Goal: Task Accomplishment & Management: Use online tool/utility

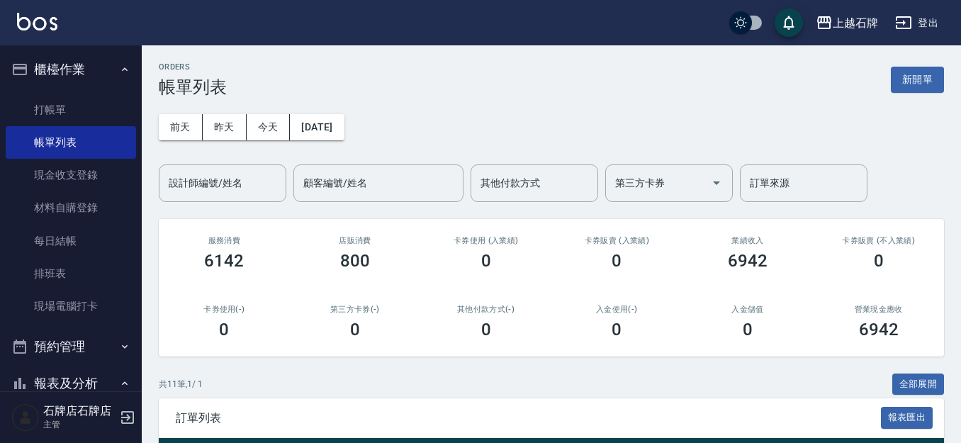
scroll to position [213, 0]
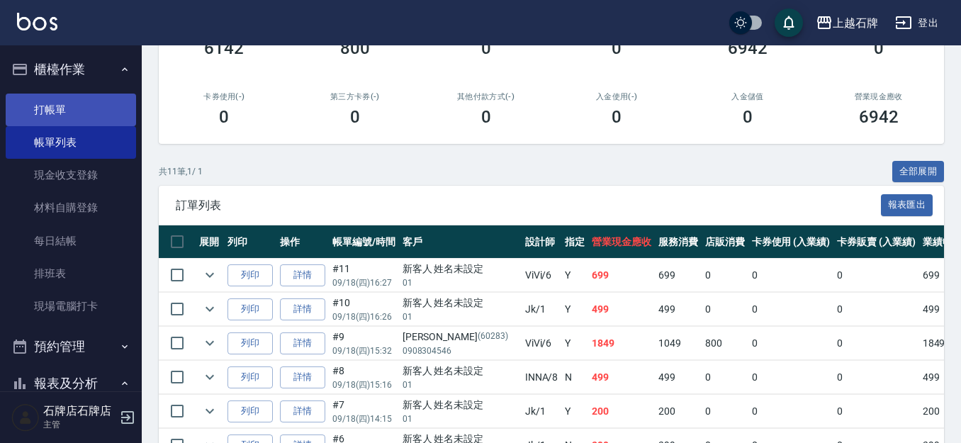
click at [35, 109] on link "打帳單" at bounding box center [71, 110] width 130 height 33
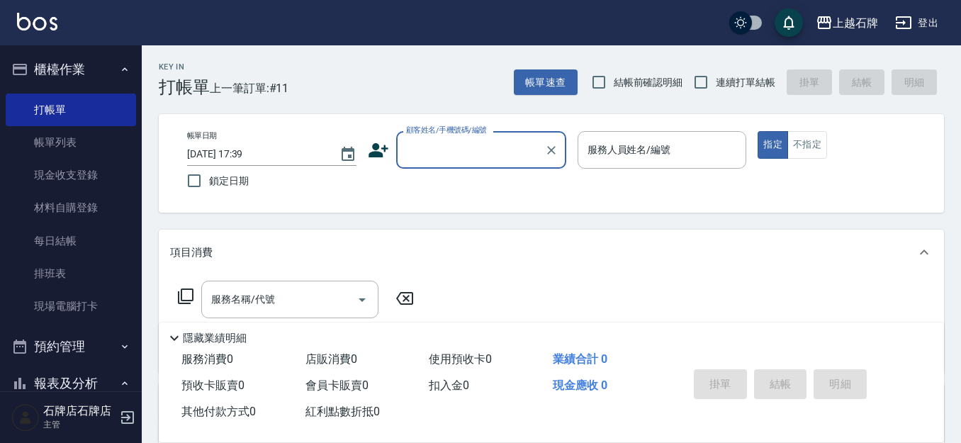
click at [494, 157] on input "顧客姓名/手機號碼/編號" at bounding box center [470, 149] width 136 height 25
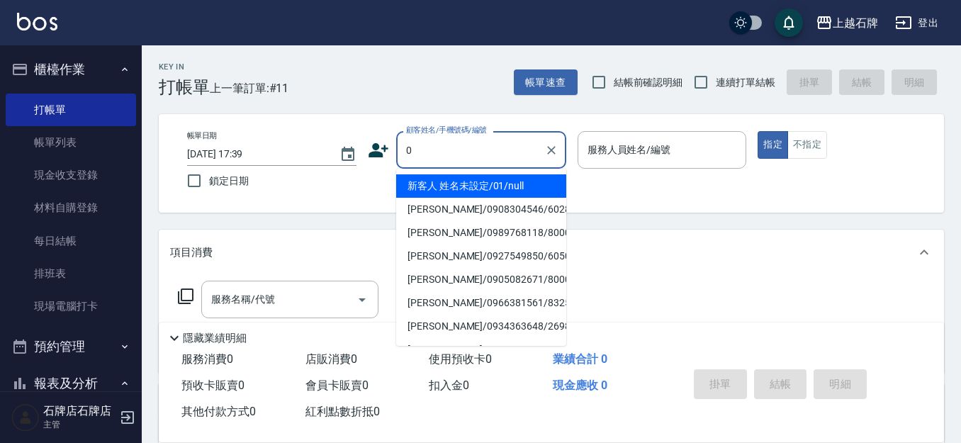
click at [529, 183] on li "新客人 姓名未設定/01/null" at bounding box center [481, 185] width 170 height 23
type input "新客人 姓名未設定/01/null"
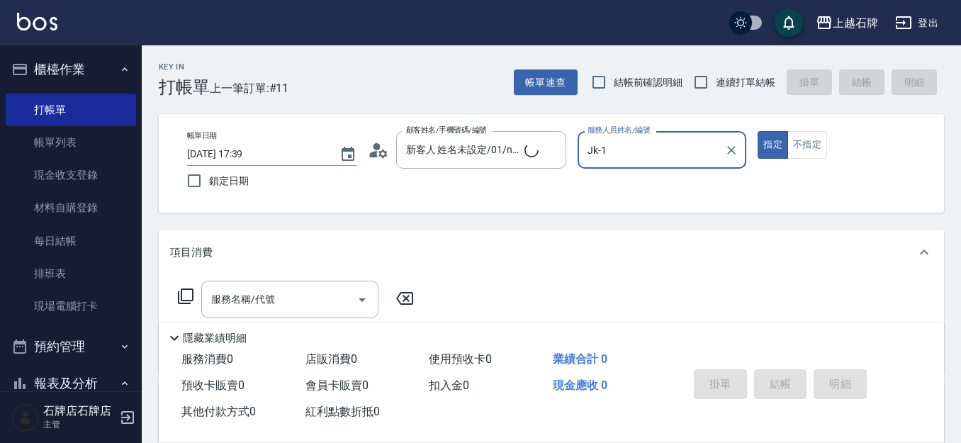
type input "Jk-1"
click at [257, 301] on div "服務名稱/代號 服務名稱/代號" at bounding box center [289, 300] width 177 height 38
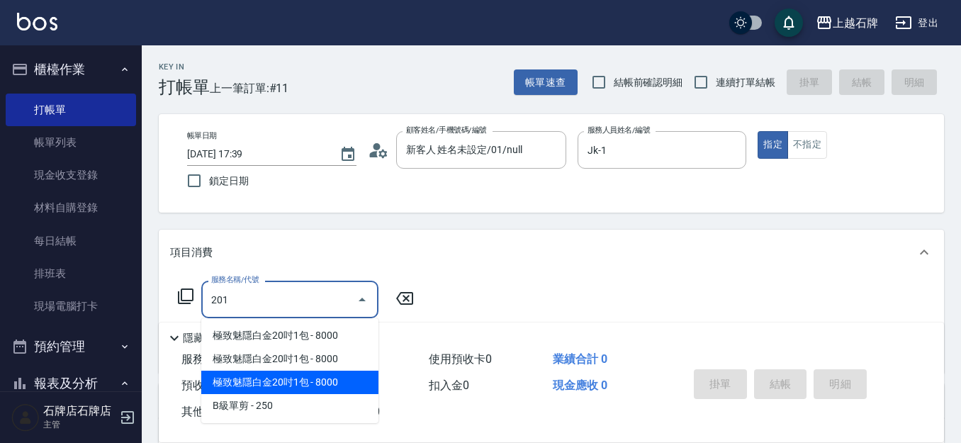
click at [305, 405] on span "B級單剪 - 250" at bounding box center [289, 405] width 177 height 23
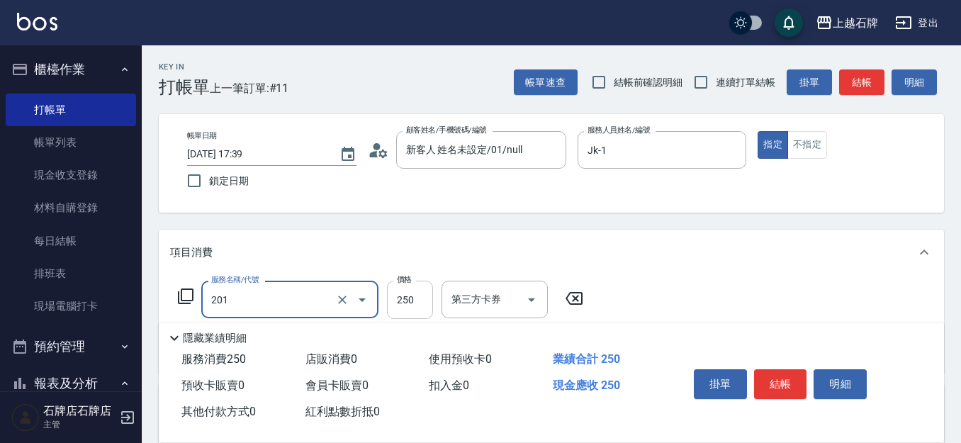
type input "B級單剪(201)"
drag, startPoint x: 400, startPoint y: 288, endPoint x: 424, endPoint y: 305, distance: 29.5
click at [400, 288] on input "250" at bounding box center [410, 300] width 46 height 38
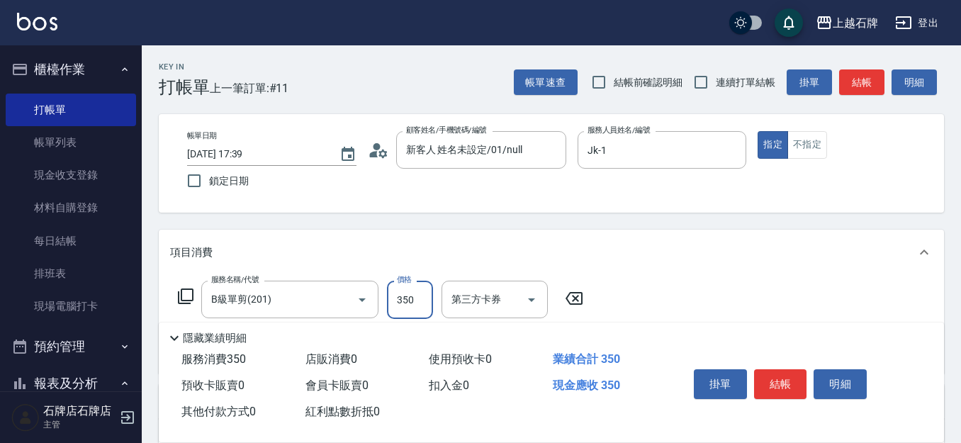
type input "350"
click at [772, 383] on button "結帳" at bounding box center [780, 384] width 53 height 30
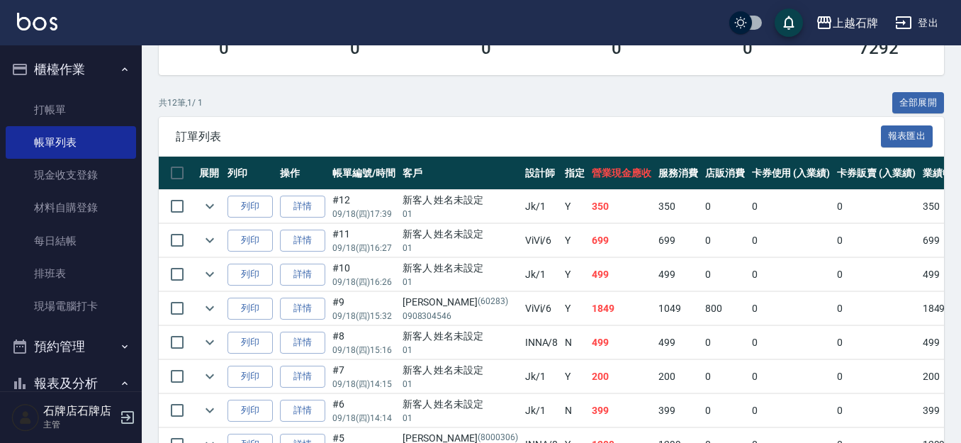
scroll to position [283, 0]
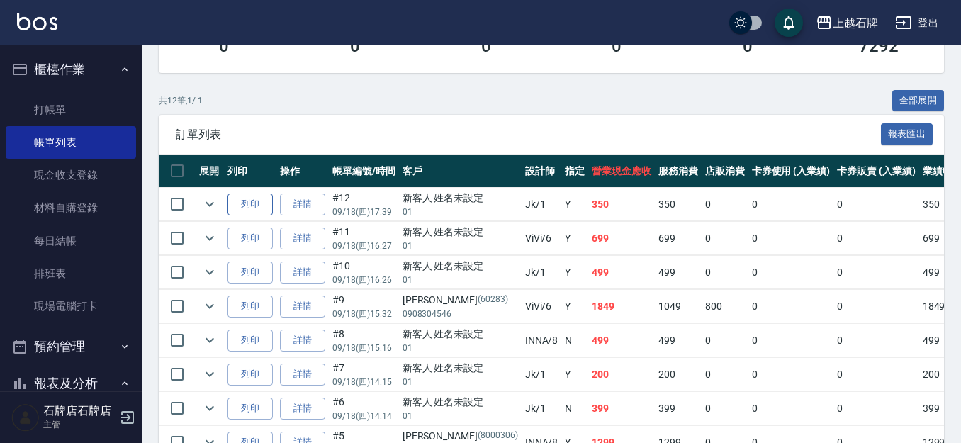
click at [260, 205] on button "列印" at bounding box center [249, 204] width 45 height 22
click at [72, 118] on link "打帳單" at bounding box center [71, 110] width 130 height 33
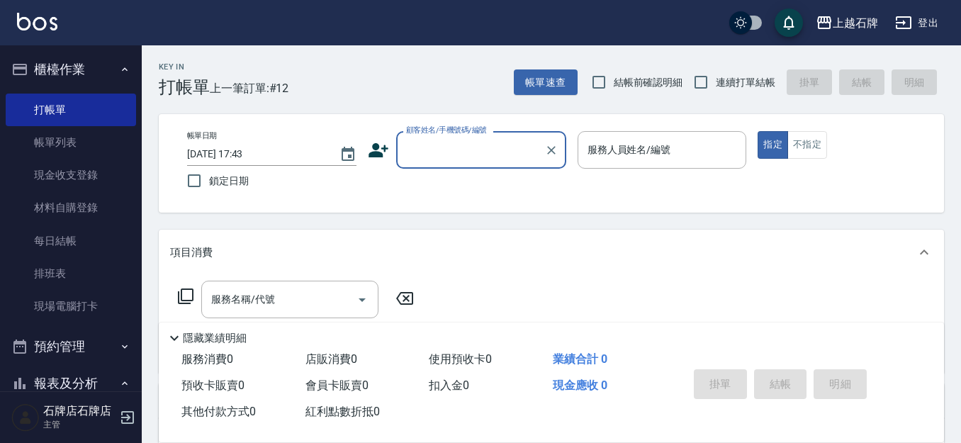
click at [507, 149] on input "顧客姓名/手機號碼/編號" at bounding box center [470, 149] width 136 height 25
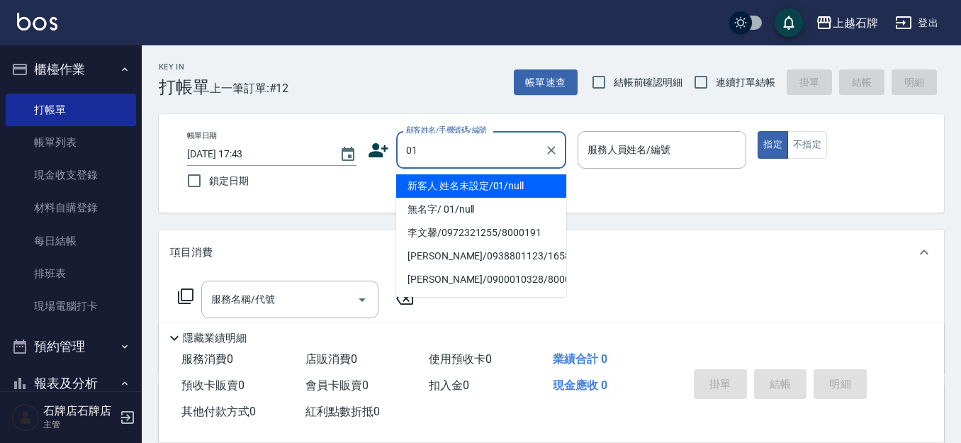
type input "01"
type input "6"
type input "新客人 姓名未設定/01/null"
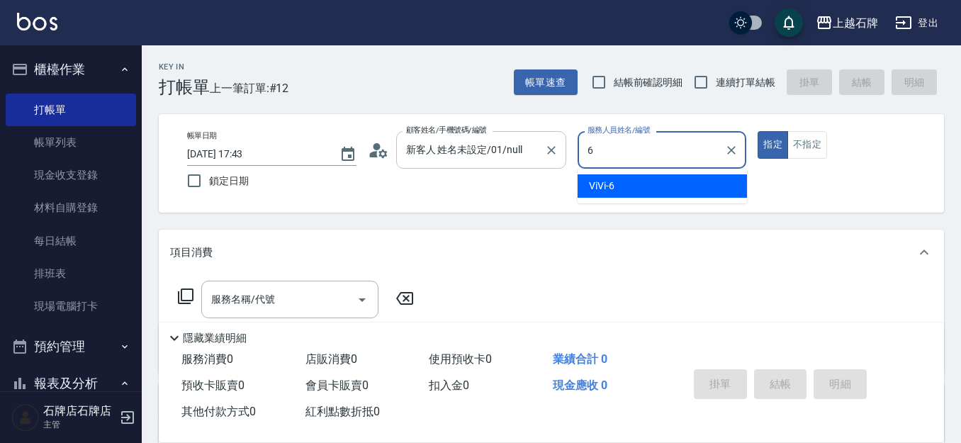
type input "6"
type button "true"
type input "ViVi-6"
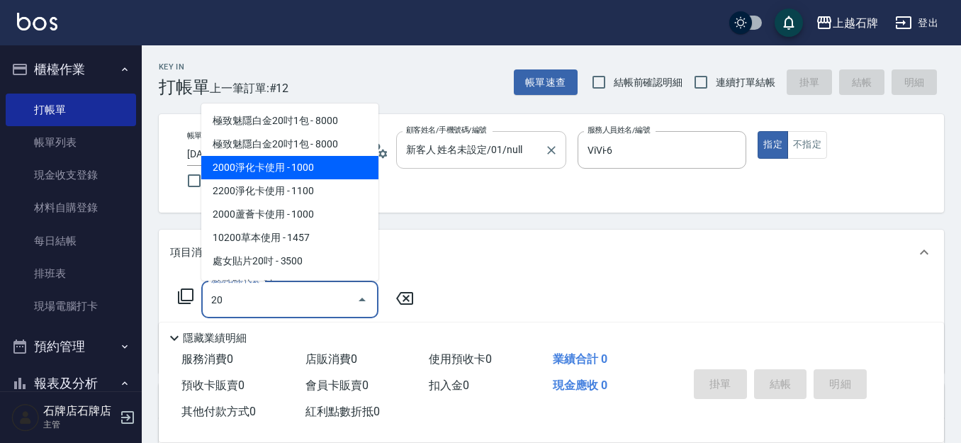
type input "2"
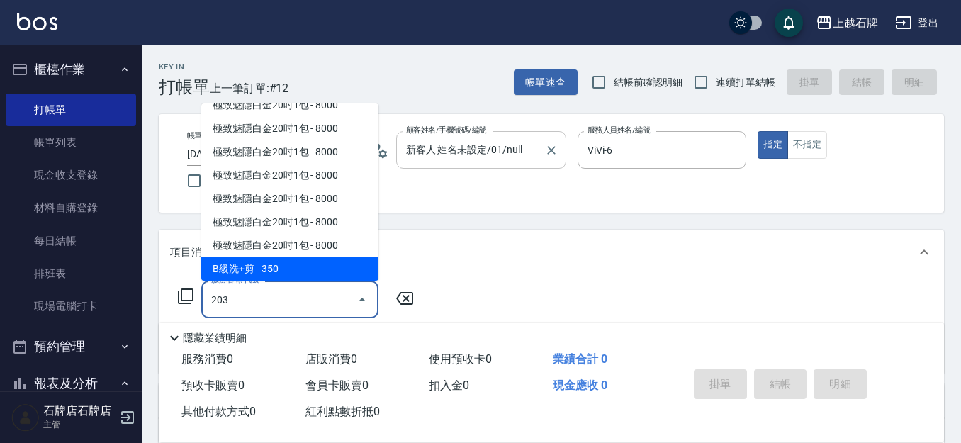
type input "B級洗+剪(203)"
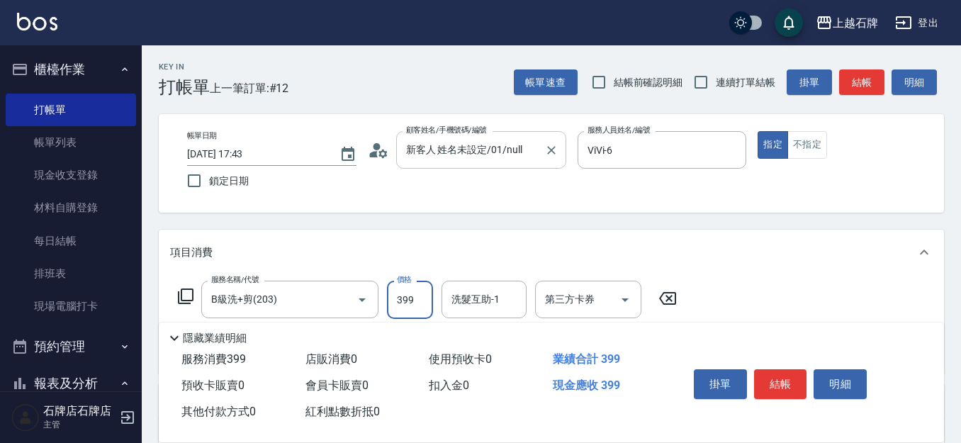
type input "399"
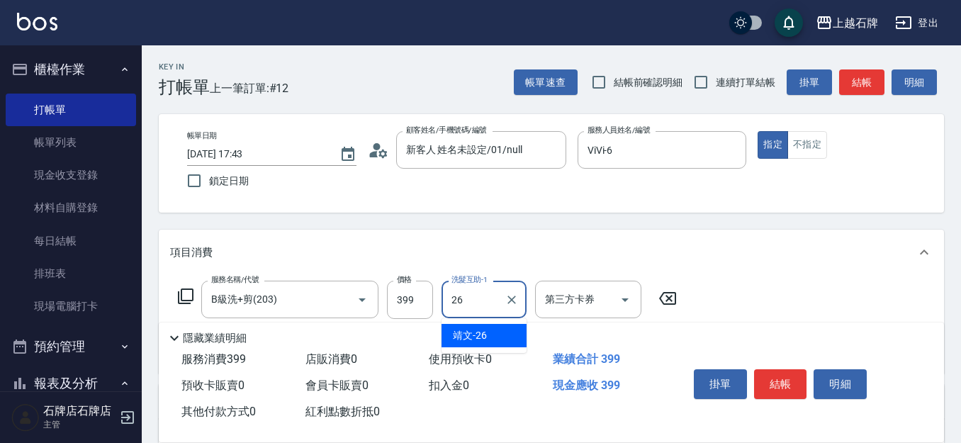
type input "靖文-26"
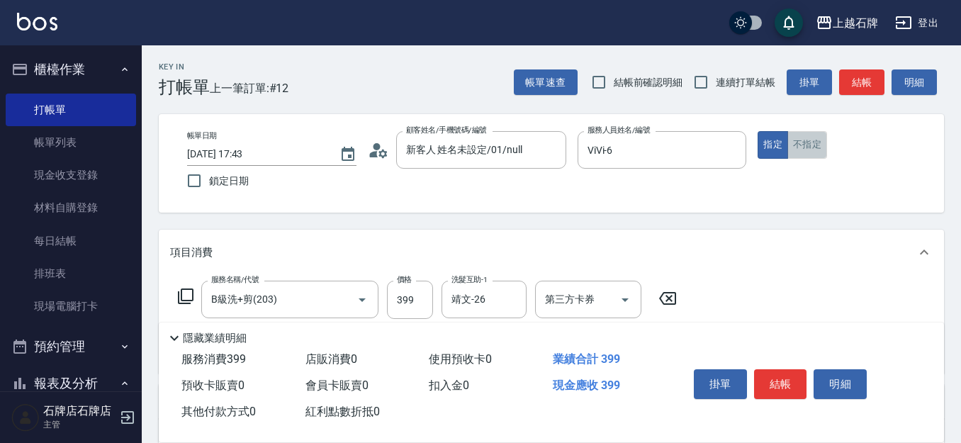
click at [825, 148] on button "不指定" at bounding box center [807, 145] width 40 height 28
click at [849, 78] on button "結帳" at bounding box center [861, 82] width 45 height 26
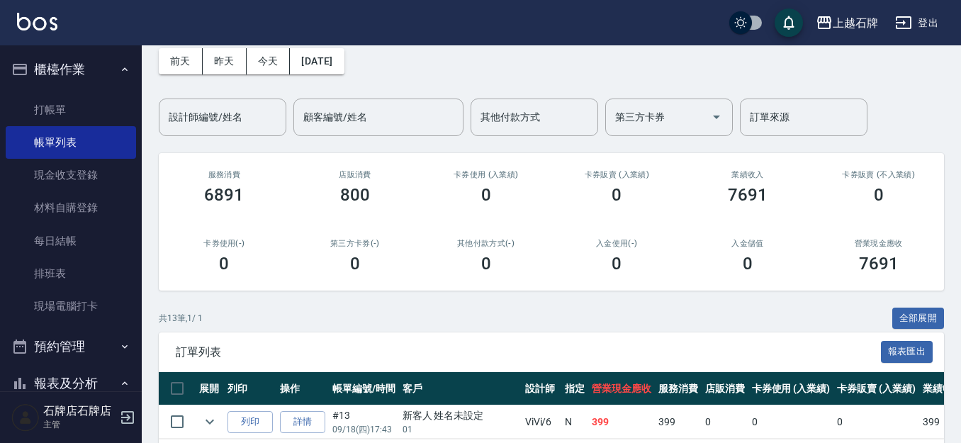
scroll to position [213, 0]
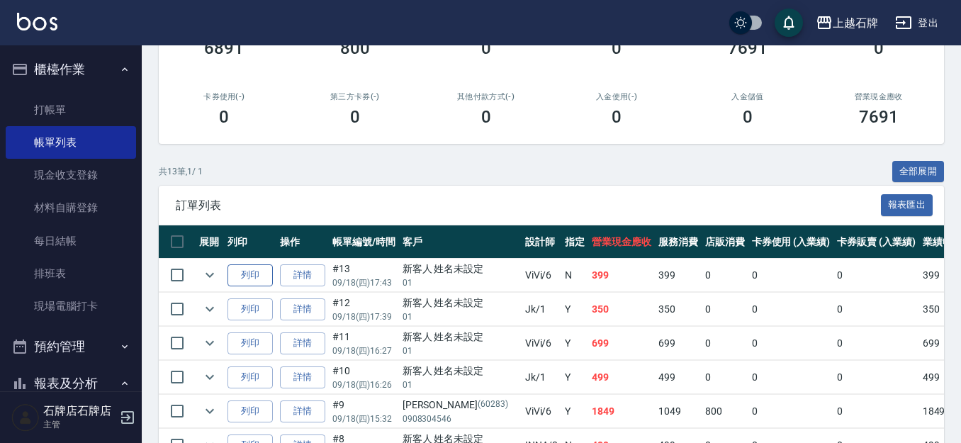
click at [254, 276] on button "列印" at bounding box center [249, 275] width 45 height 22
click at [75, 124] on link "打帳單" at bounding box center [71, 110] width 130 height 33
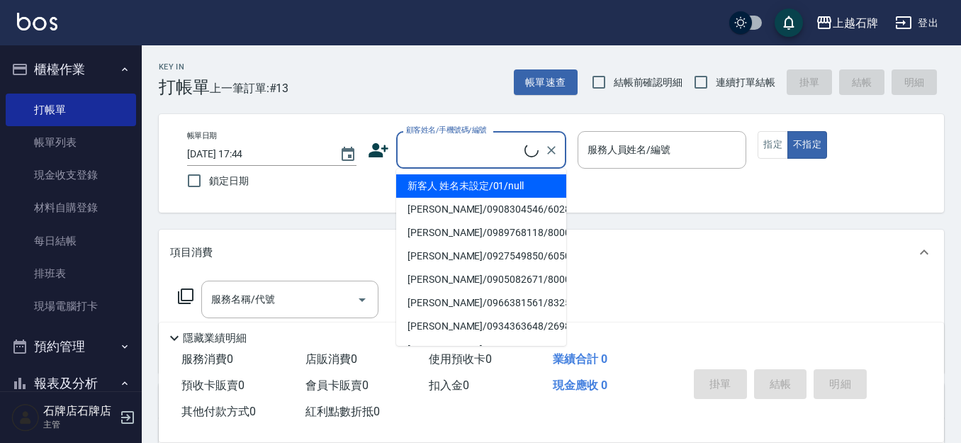
click at [487, 154] on input "顧客姓名/手機號碼/編號" at bounding box center [463, 149] width 122 height 25
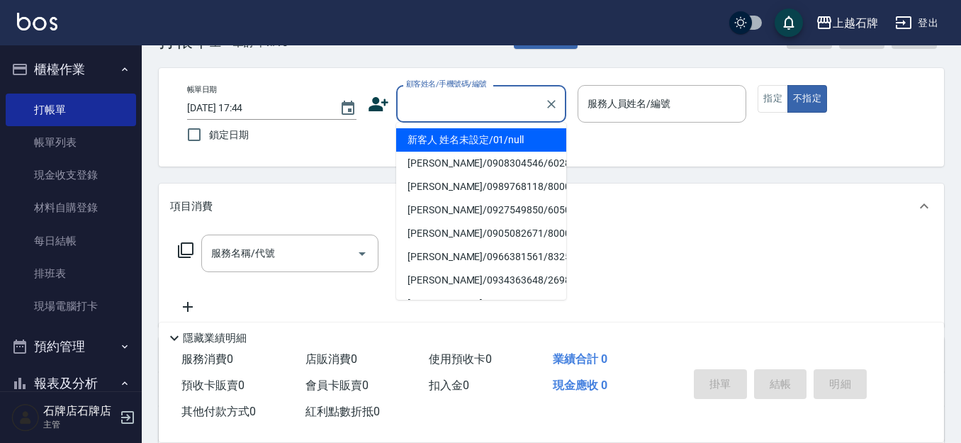
scroll to position [71, 0]
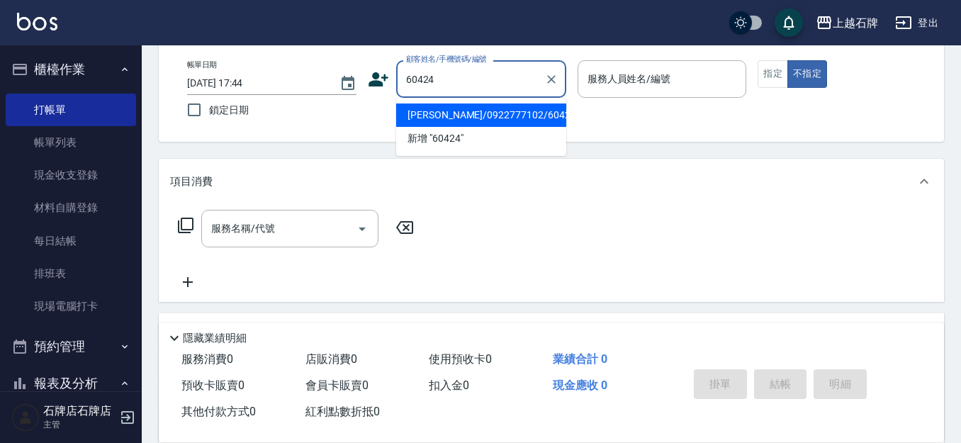
click at [559, 115] on li "[PERSON_NAME]/0922777102/60424" at bounding box center [481, 114] width 170 height 23
type input "[PERSON_NAME]/0922777102/60424"
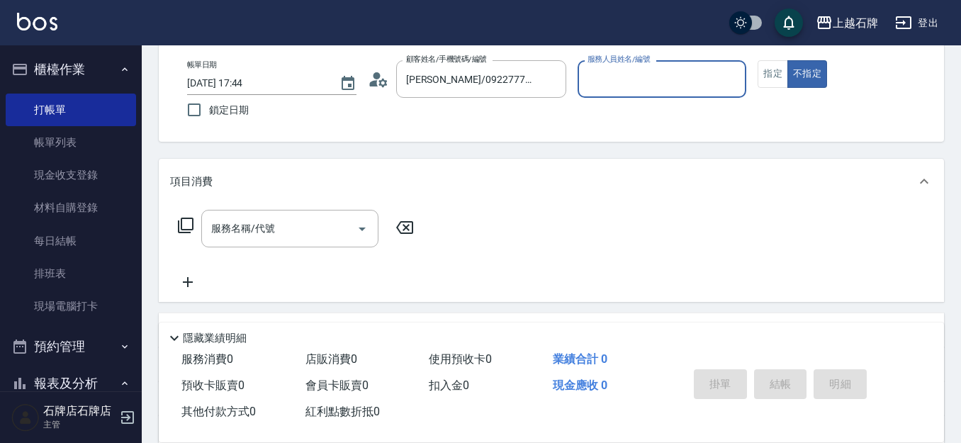
type input "ViVi-6"
click at [183, 222] on icon at bounding box center [185, 225] width 17 height 17
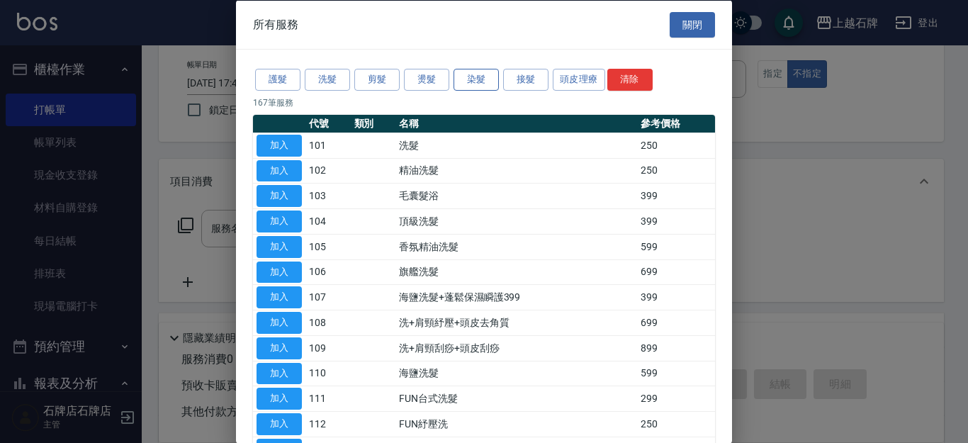
click at [465, 84] on button "染髮" at bounding box center [475, 80] width 45 height 22
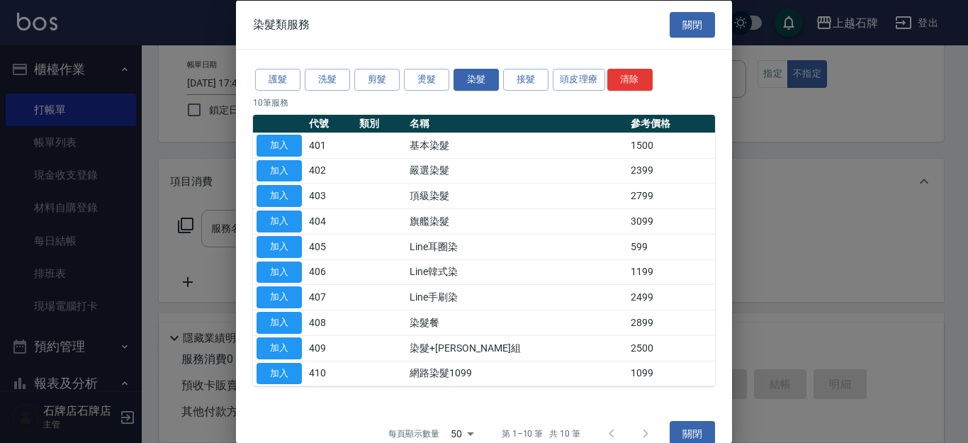
click at [277, 131] on th at bounding box center [279, 123] width 52 height 18
click at [277, 150] on button "加入" at bounding box center [278, 145] width 45 height 22
type input "基本染髮(401)"
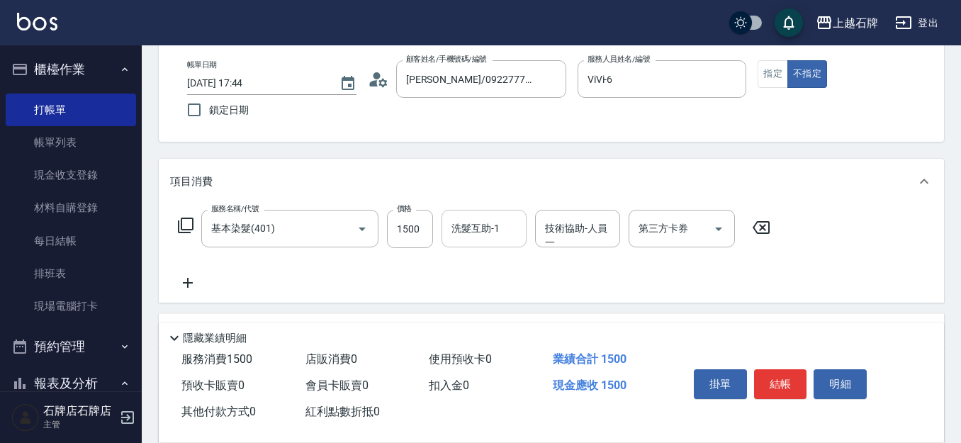
click at [480, 224] on div "洗髮互助-1 洗髮互助-1" at bounding box center [483, 229] width 85 height 38
type input "[PERSON_NAME]-20"
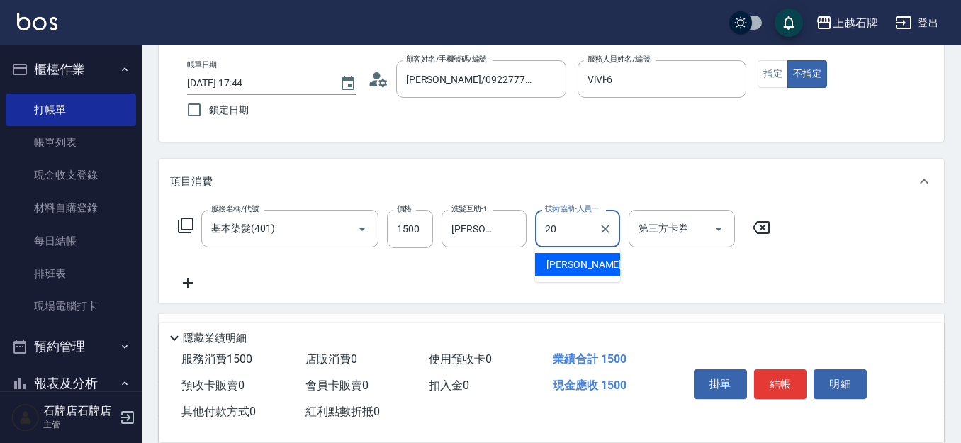
type input "[PERSON_NAME]-20"
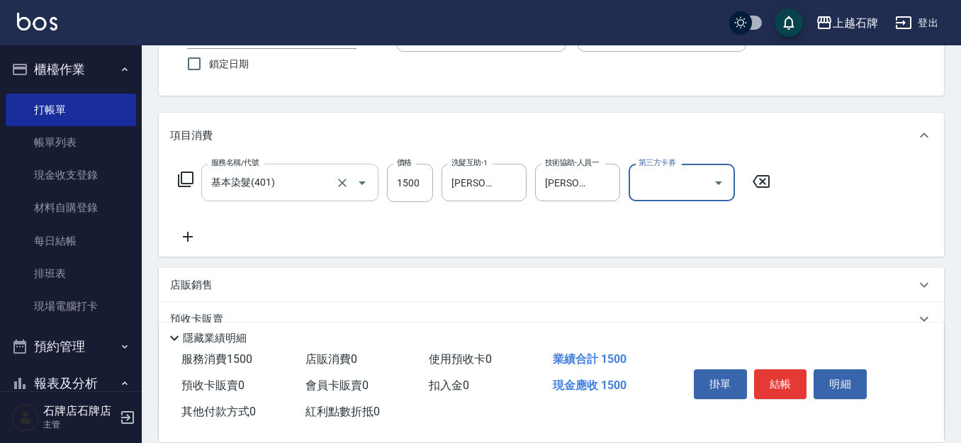
scroll to position [142, 0]
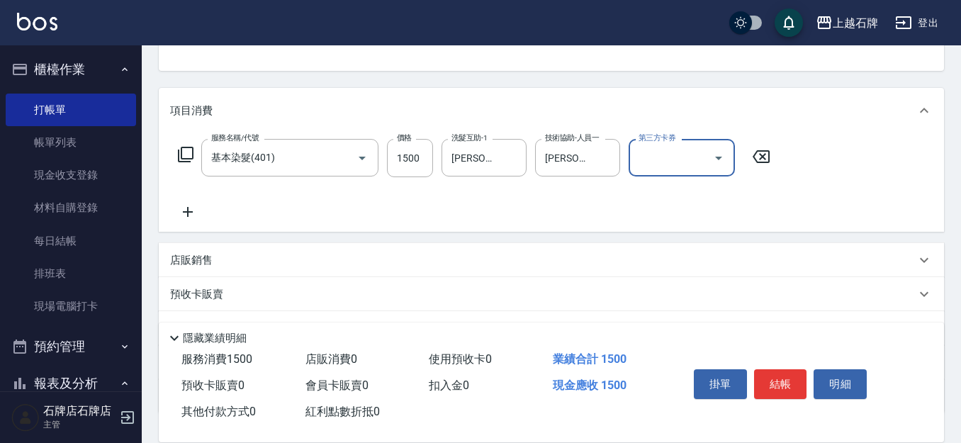
click at [181, 208] on icon at bounding box center [187, 211] width 35 height 17
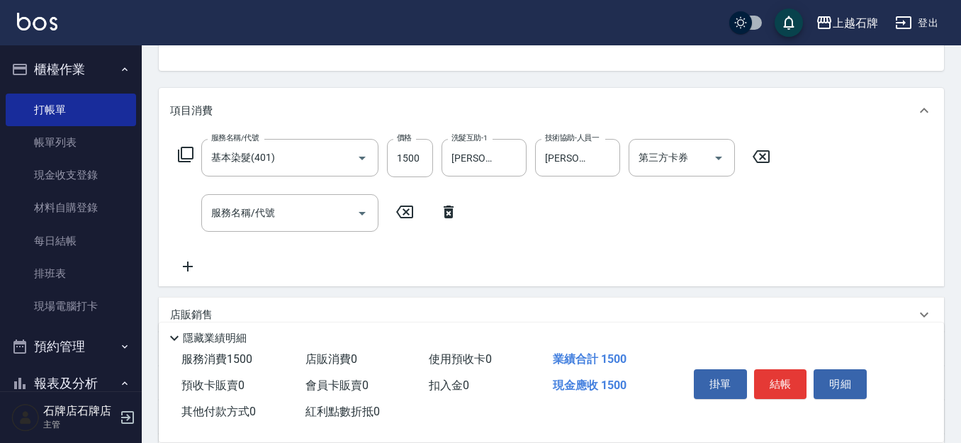
click at [186, 148] on icon at bounding box center [186, 155] width 16 height 16
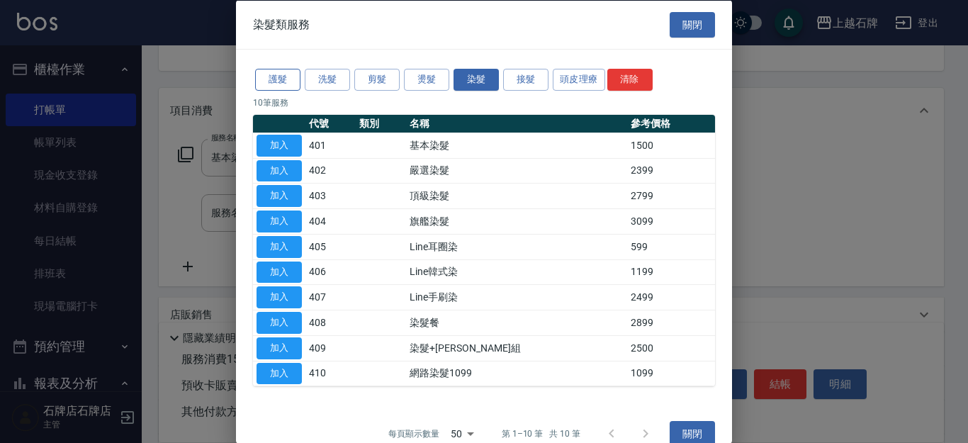
click at [276, 75] on button "護髮" at bounding box center [277, 80] width 45 height 22
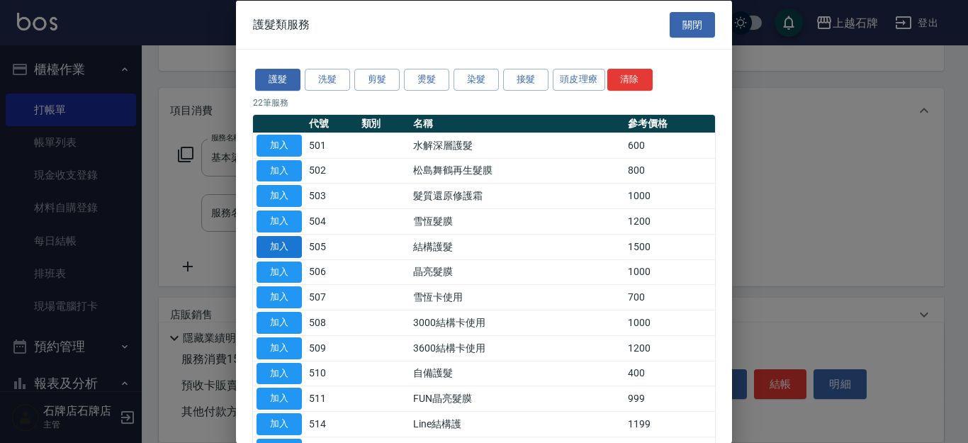
click at [291, 247] on button "加入" at bounding box center [278, 246] width 45 height 22
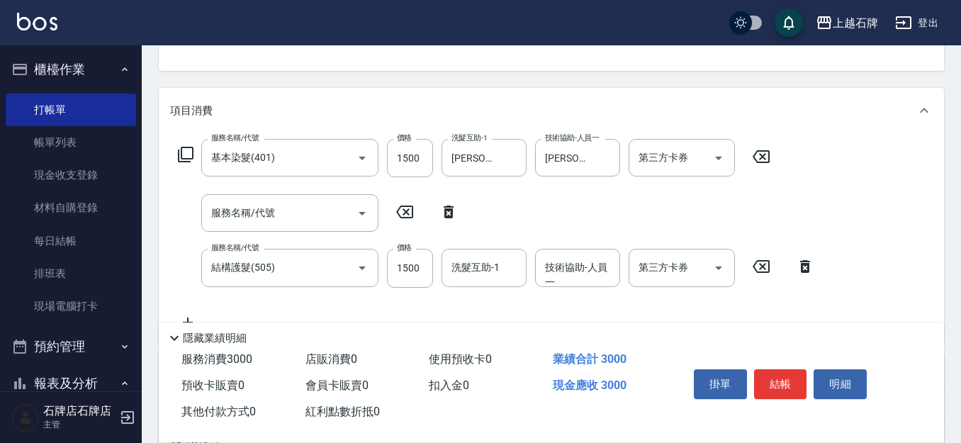
click at [447, 209] on icon at bounding box center [448, 211] width 10 height 13
type input "結構護髮(505)"
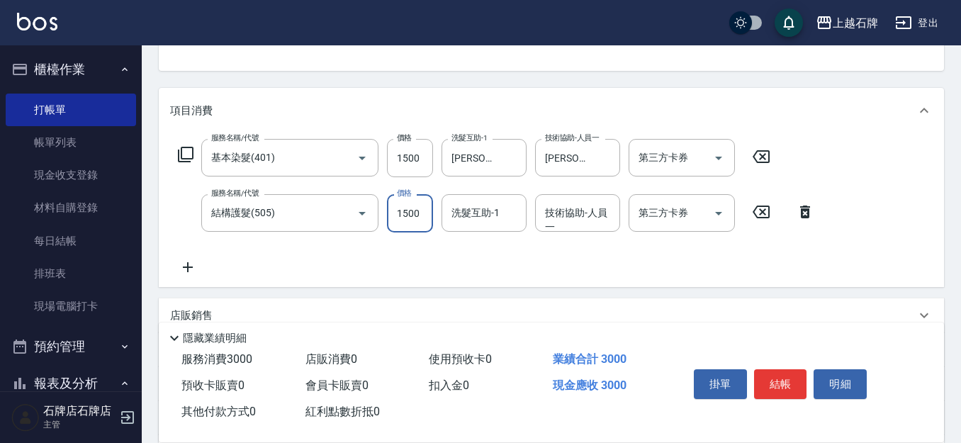
click at [421, 200] on input "1500" at bounding box center [410, 213] width 46 height 38
type input "1050"
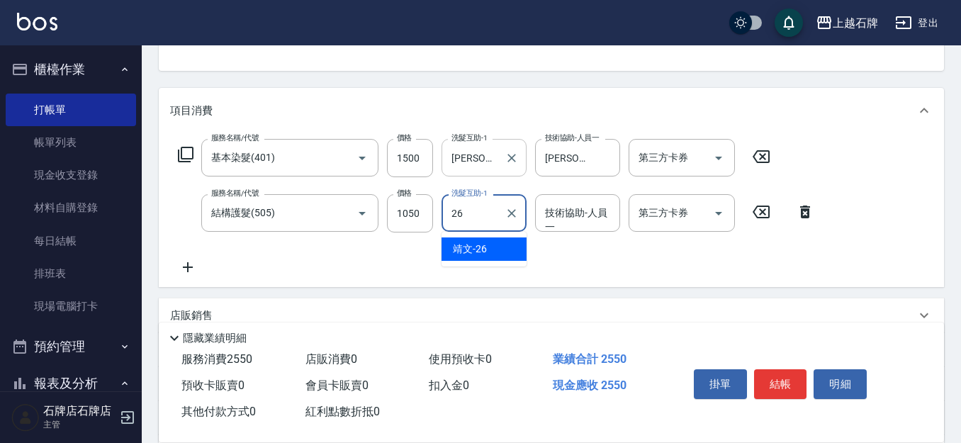
type input "靖文-26"
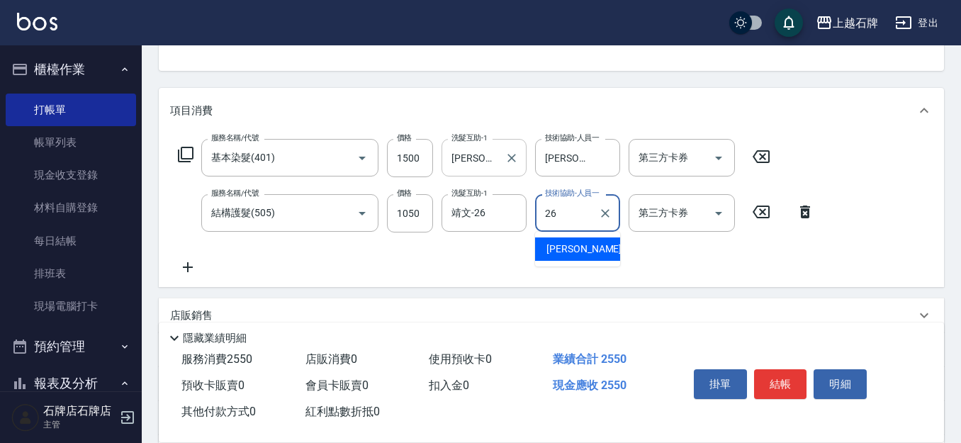
type input "靖文-26"
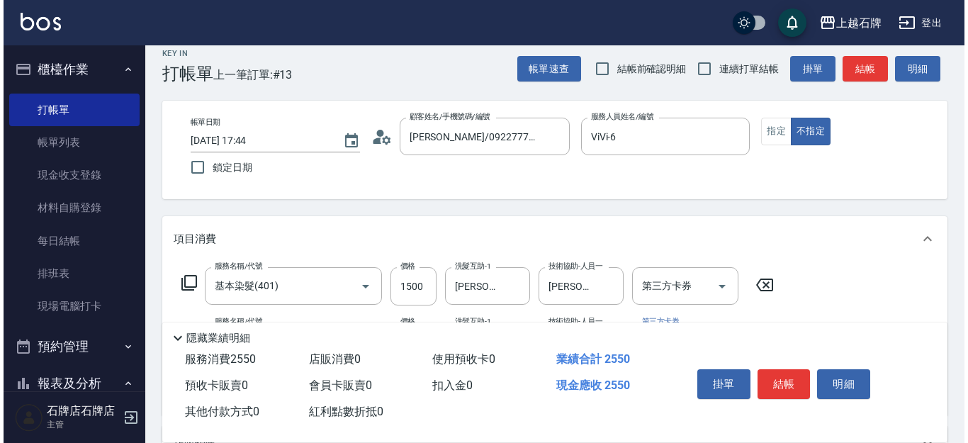
scroll to position [0, 0]
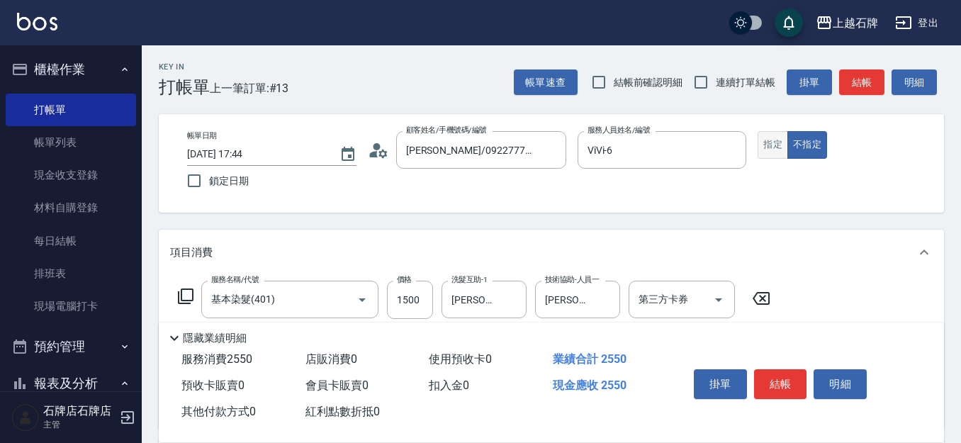
click at [767, 146] on button "指定" at bounding box center [772, 145] width 30 height 28
click at [872, 70] on button "結帳" at bounding box center [861, 82] width 45 height 26
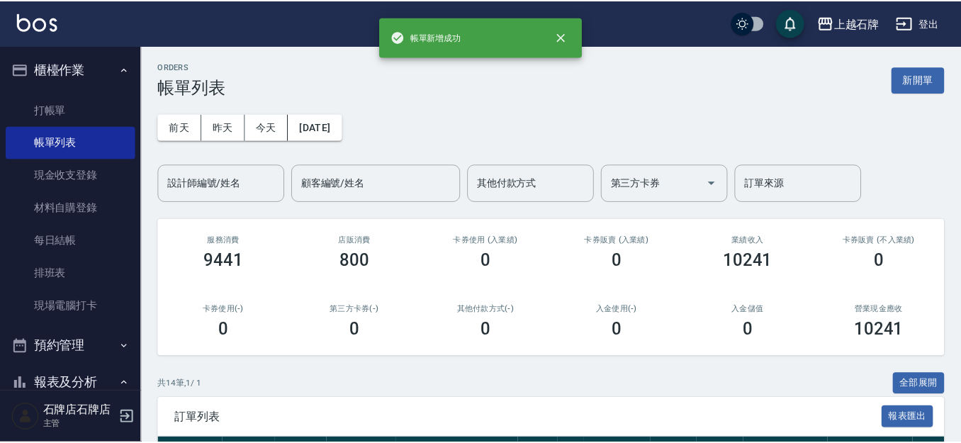
scroll to position [213, 0]
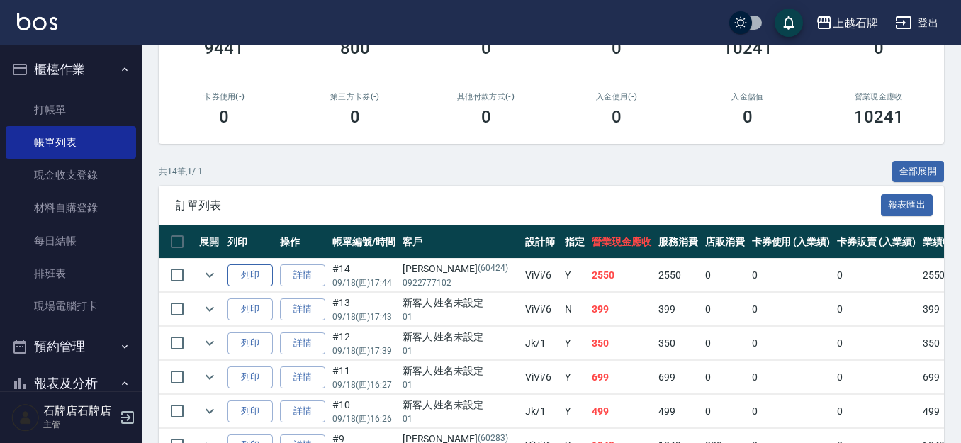
click at [236, 276] on button "列印" at bounding box center [249, 275] width 45 height 22
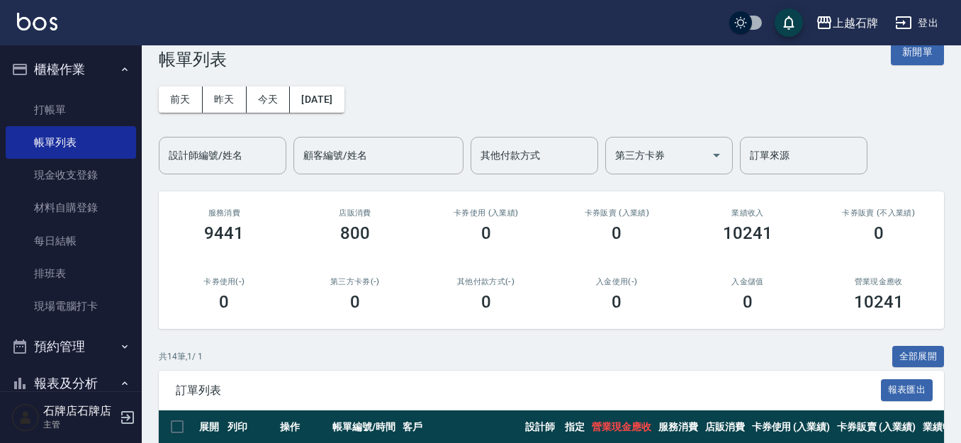
scroll to position [0, 0]
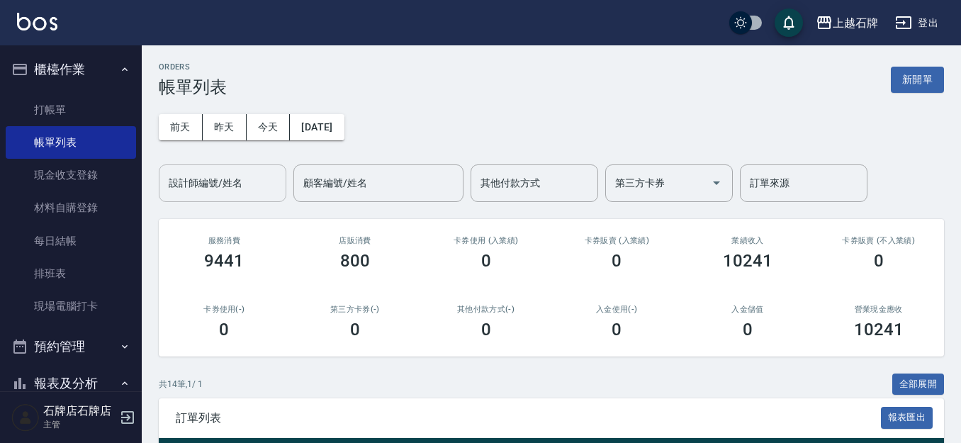
click at [208, 198] on div "設計師編號/姓名" at bounding box center [223, 183] width 128 height 38
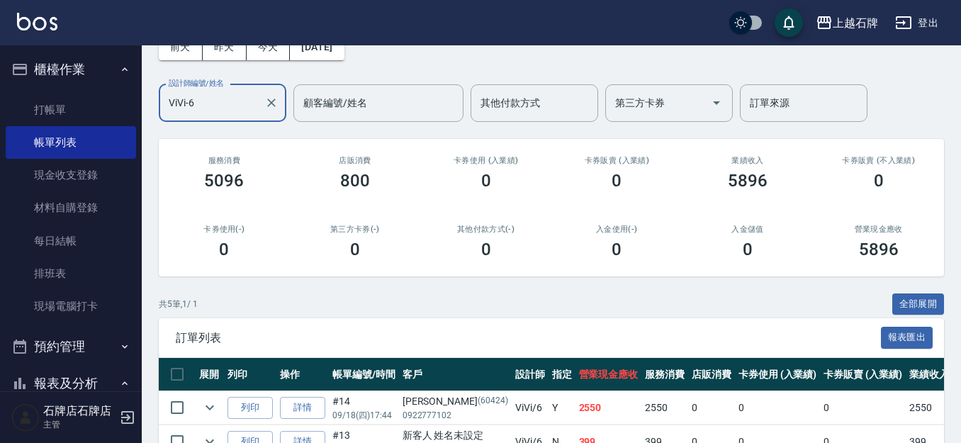
scroll to position [266, 0]
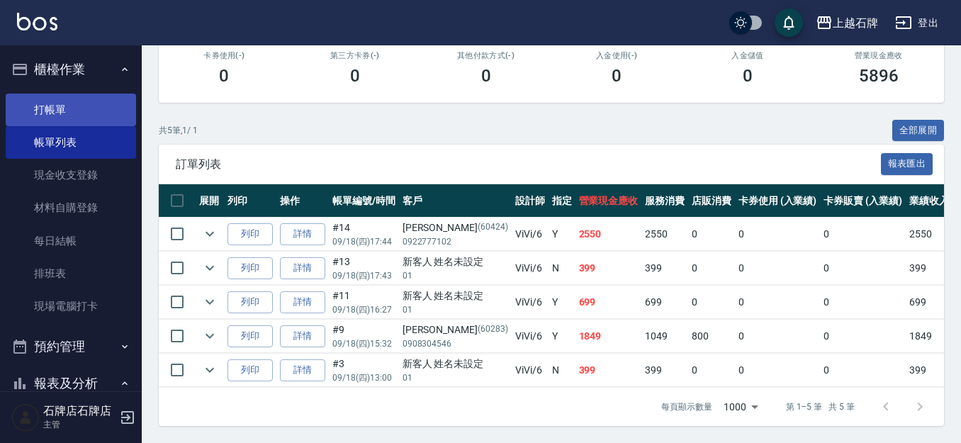
type input "ViVi-6"
click at [51, 122] on link "打帳單" at bounding box center [71, 110] width 130 height 33
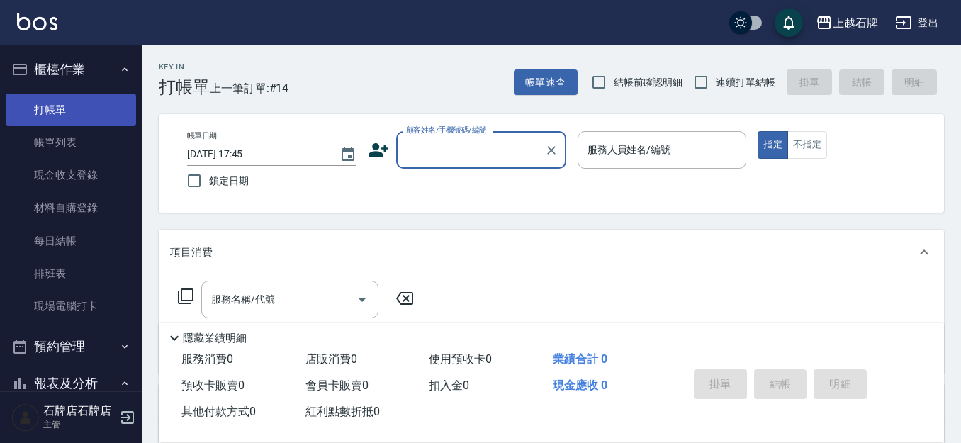
scroll to position [71, 0]
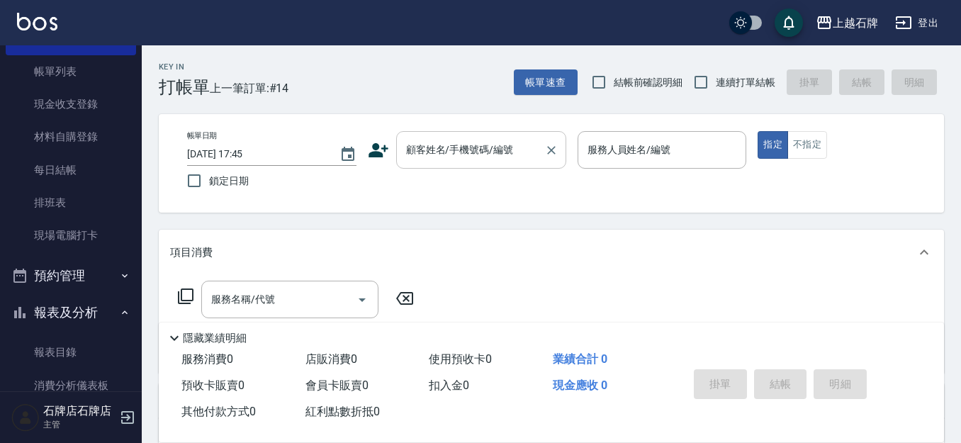
click at [519, 159] on input "顧客姓名/手機號碼/編號" at bounding box center [470, 149] width 136 height 25
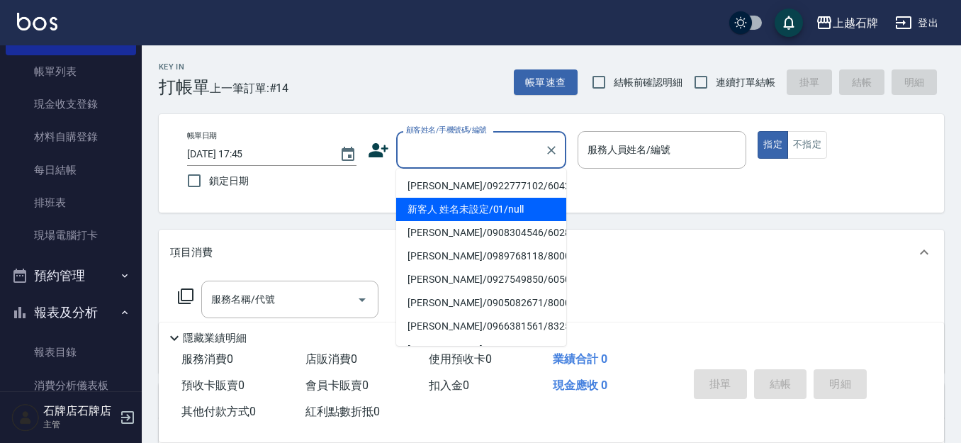
click at [526, 205] on li "新客人 姓名未設定/01/null" at bounding box center [481, 209] width 170 height 23
type input "1"
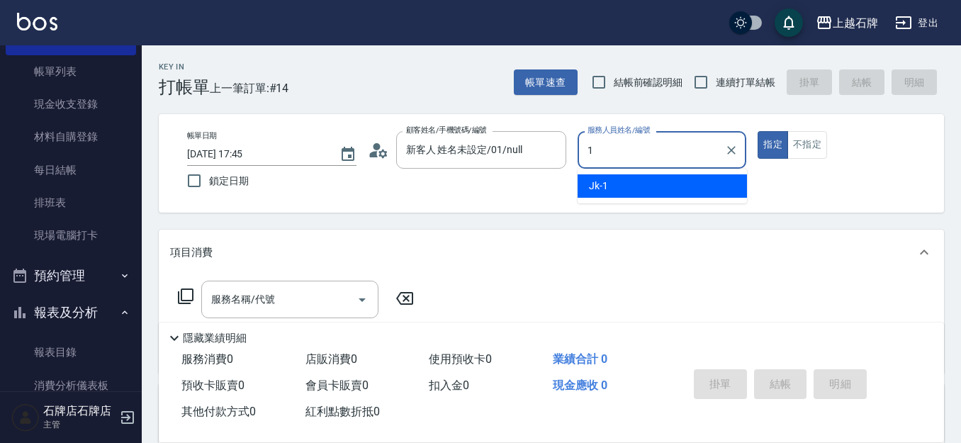
type input "新客人 姓名未設定/01/null"
click at [679, 192] on div "Jk -1" at bounding box center [661, 185] width 169 height 23
click at [290, 283] on div "服務名稱/代號" at bounding box center [289, 300] width 177 height 38
type input "Jk-1"
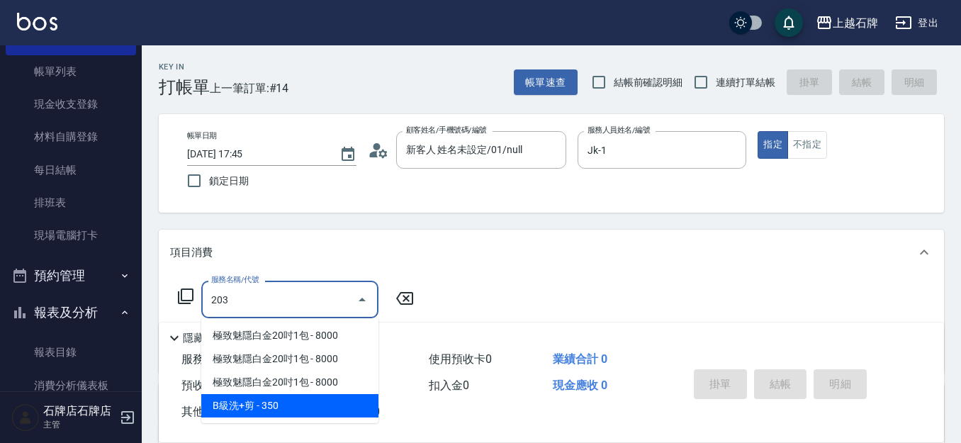
drag, startPoint x: 293, startPoint y: 398, endPoint x: 435, endPoint y: 317, distance: 163.4
click at [294, 398] on span "B級洗+剪 - 350" at bounding box center [289, 405] width 177 height 23
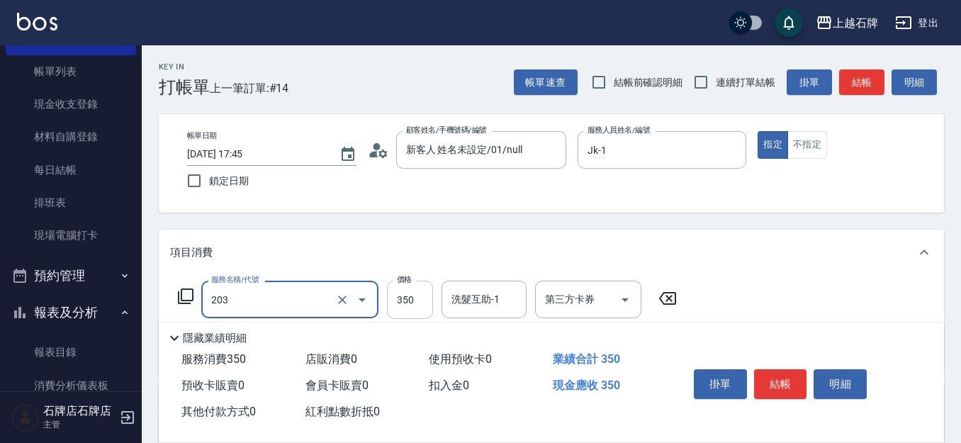
click at [420, 304] on input "350" at bounding box center [410, 300] width 46 height 38
type input "B級洗+剪(203)"
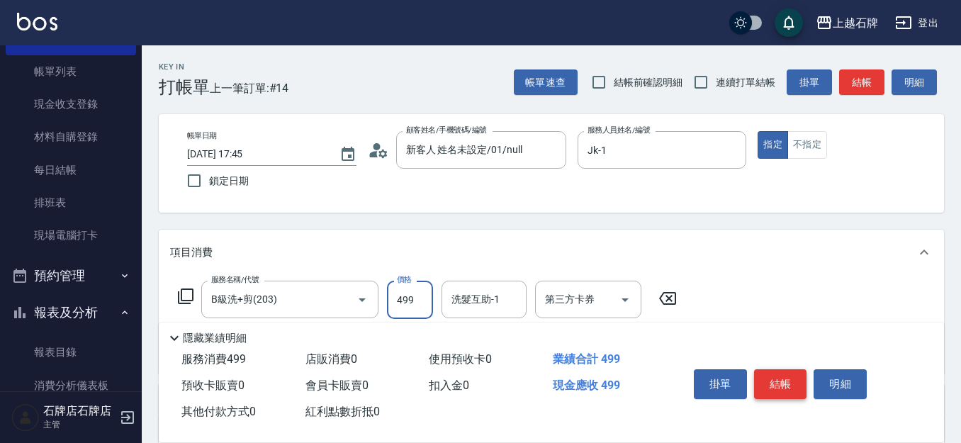
type input "499"
click at [782, 373] on button "結帳" at bounding box center [780, 384] width 53 height 30
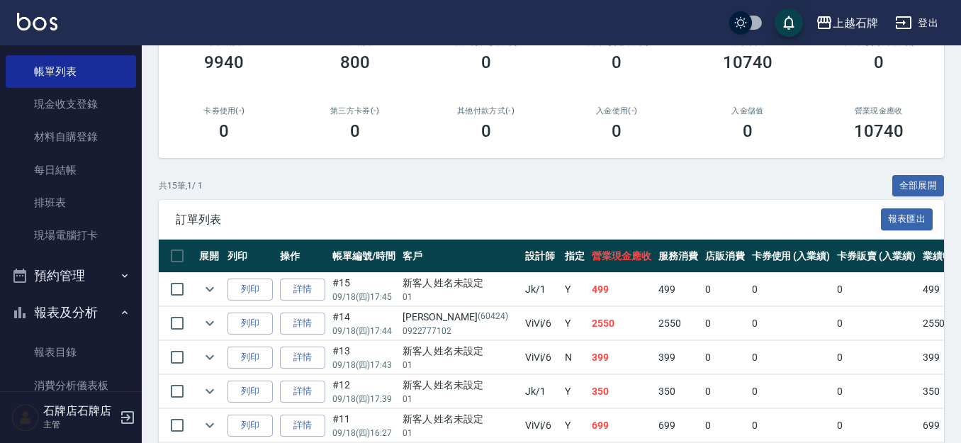
scroll to position [213, 0]
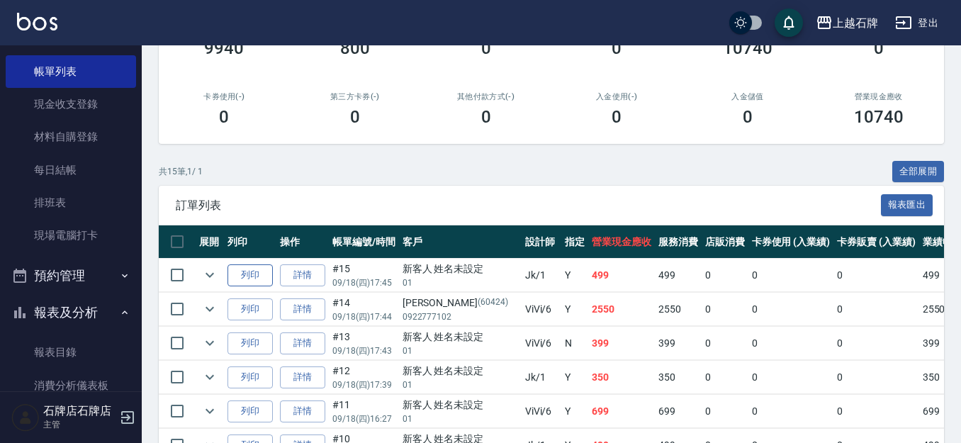
click at [254, 278] on button "列印" at bounding box center [249, 275] width 45 height 22
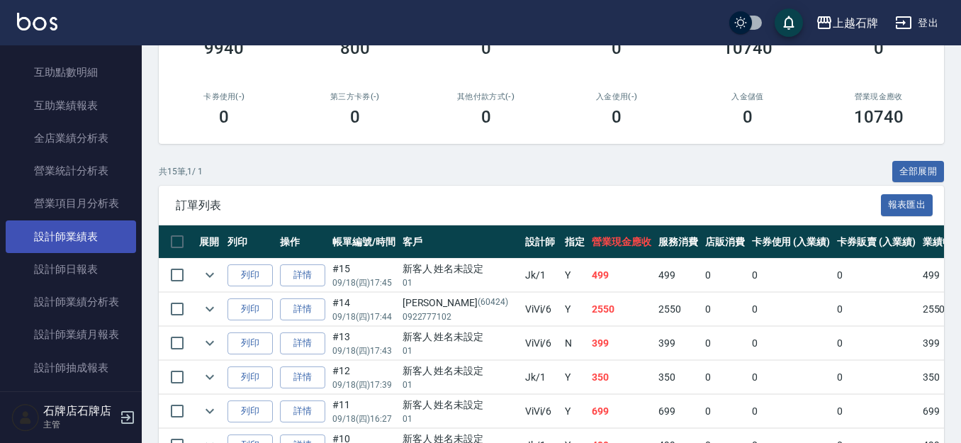
scroll to position [638, 0]
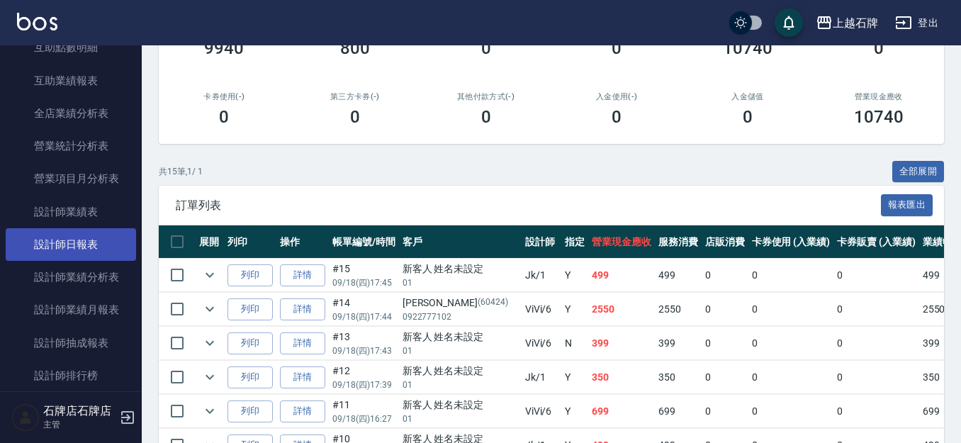
drag, startPoint x: 27, startPoint y: 260, endPoint x: 45, endPoint y: 252, distance: 20.0
click at [28, 258] on link "設計師日報表" at bounding box center [71, 244] width 130 height 33
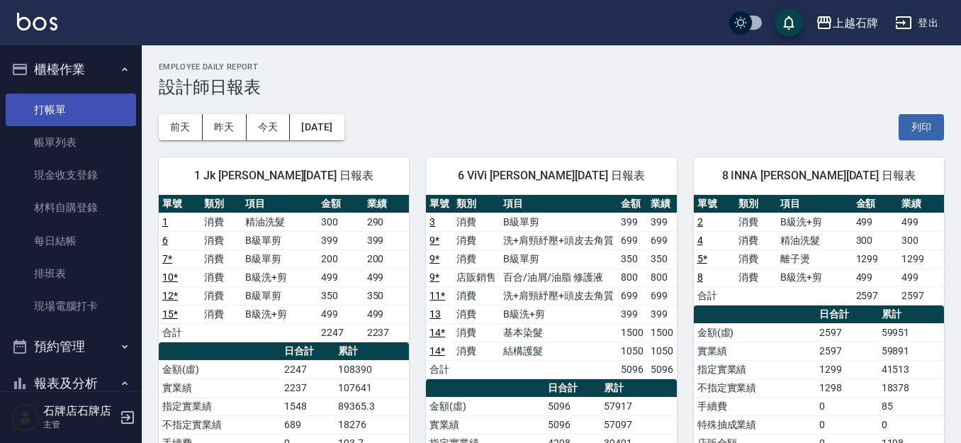
click at [36, 122] on link "打帳單" at bounding box center [71, 110] width 130 height 33
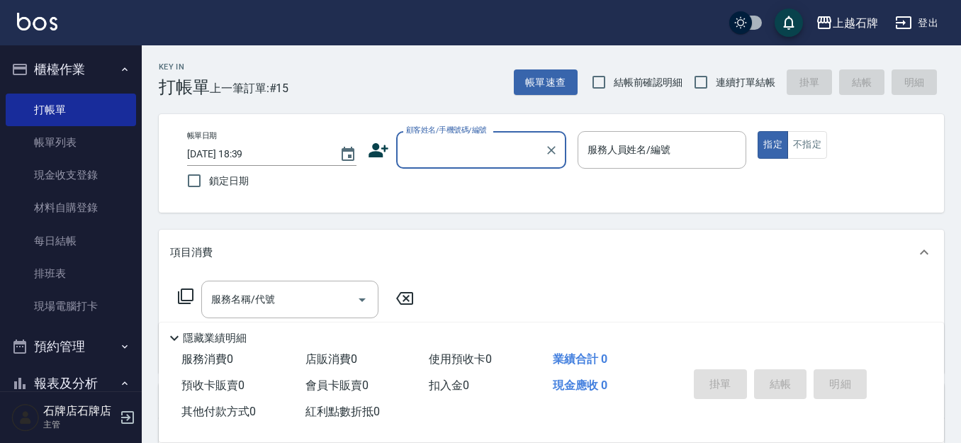
click at [389, 96] on div "Key In 打帳單 上一筆訂單:#15 帳單速查 結帳前確認明細 連續打單結帳 掛單 結帳 明細" at bounding box center [543, 71] width 802 height 52
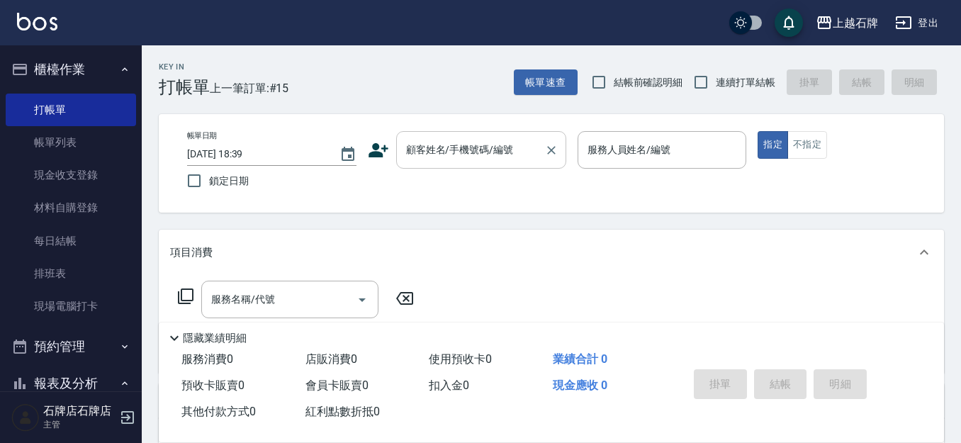
click at [505, 166] on div "顧客姓名/手機號碼/編號" at bounding box center [481, 150] width 170 height 38
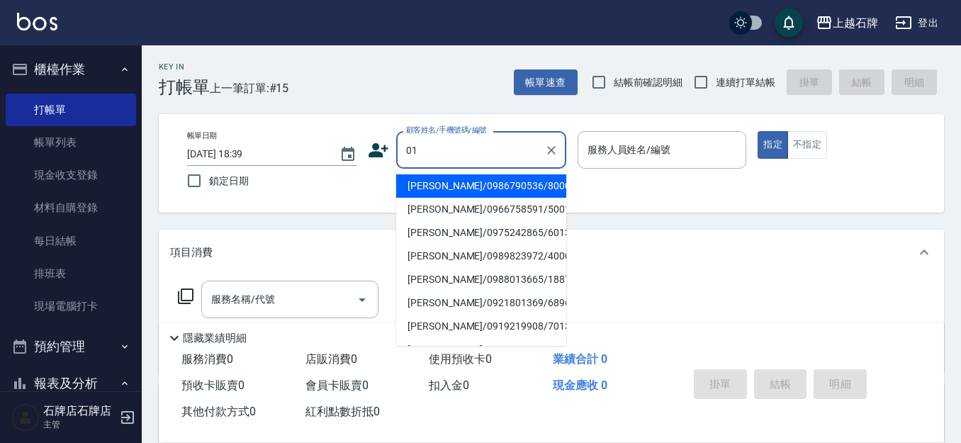
type input "0"
type input "[PERSON_NAME]/0986790536/8000136"
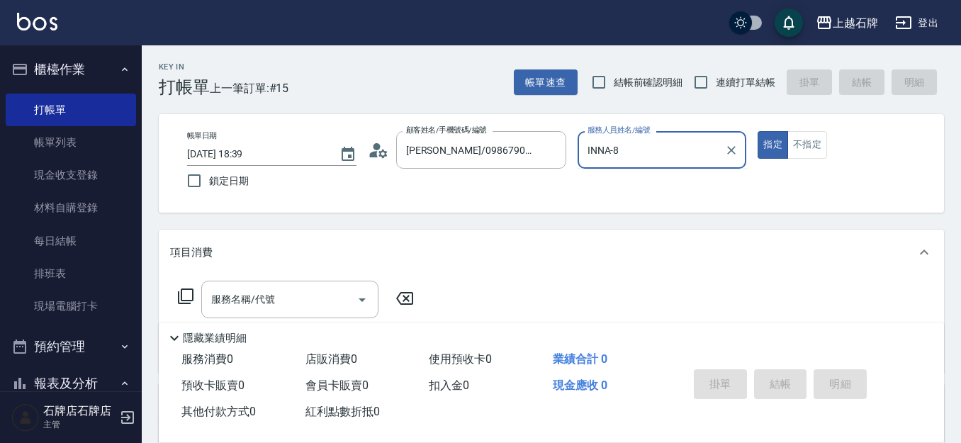
type input "INNA-8"
type button "true"
type input "新客人 姓名未設定/01/null"
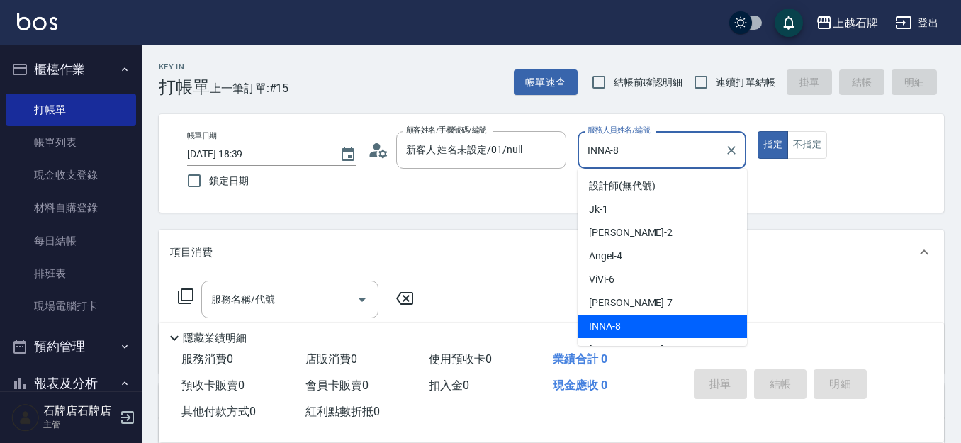
click at [685, 157] on input "INNA-8" at bounding box center [651, 149] width 135 height 25
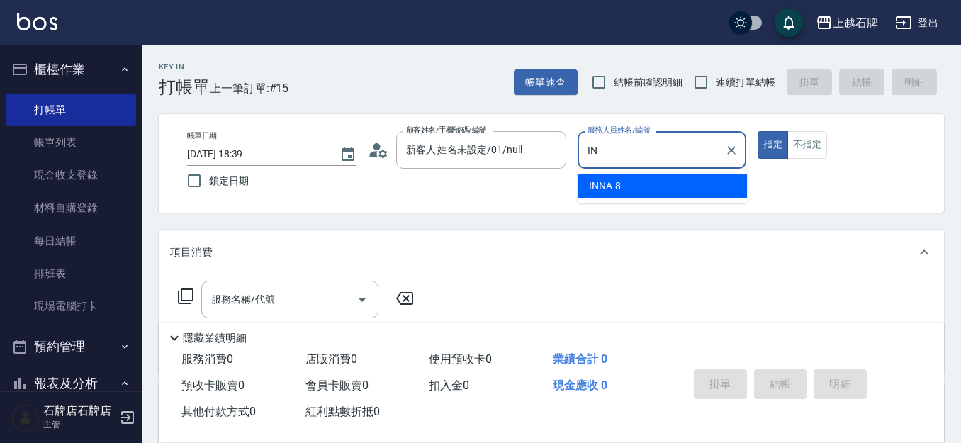
type input "I"
type input "ViVi-6"
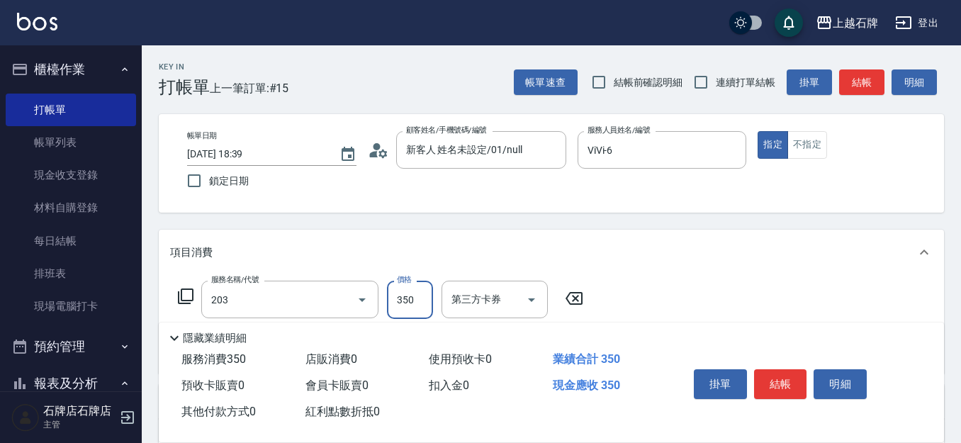
type input "B級洗+剪(203)"
type input "450"
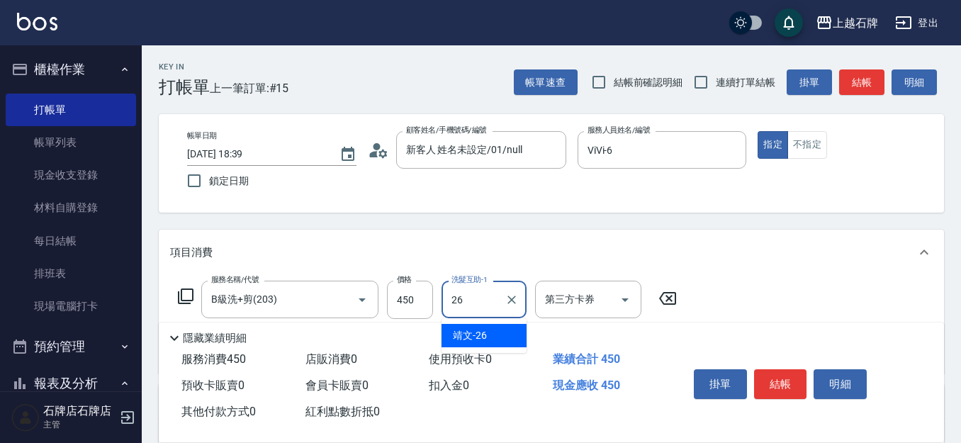
type input "靖文-26"
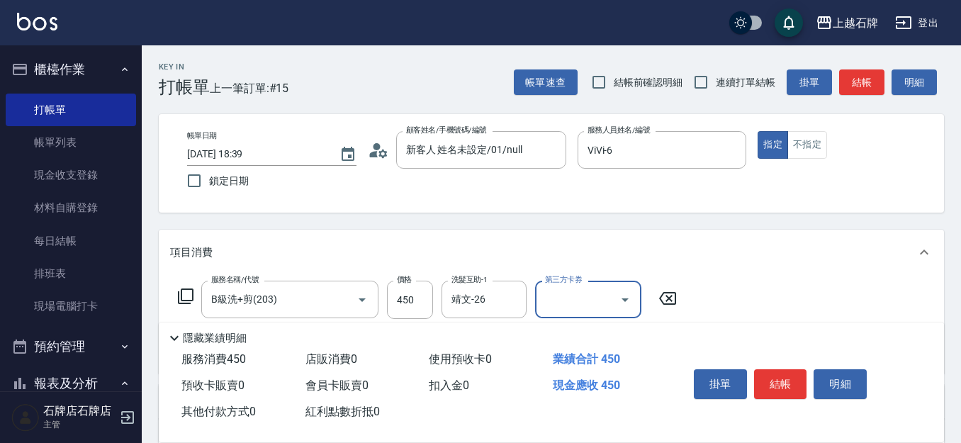
click at [810, 130] on div "帳單日期 [DATE] 18:39 鎖定日期 顧客姓名/手機號碼/編號 新客人 姓名未設定/01/null 顧客姓名/手機號碼/編號 服務人員姓名/編號 Vi…" at bounding box center [551, 163] width 785 height 98
click at [859, 69] on button "結帳" at bounding box center [861, 82] width 45 height 26
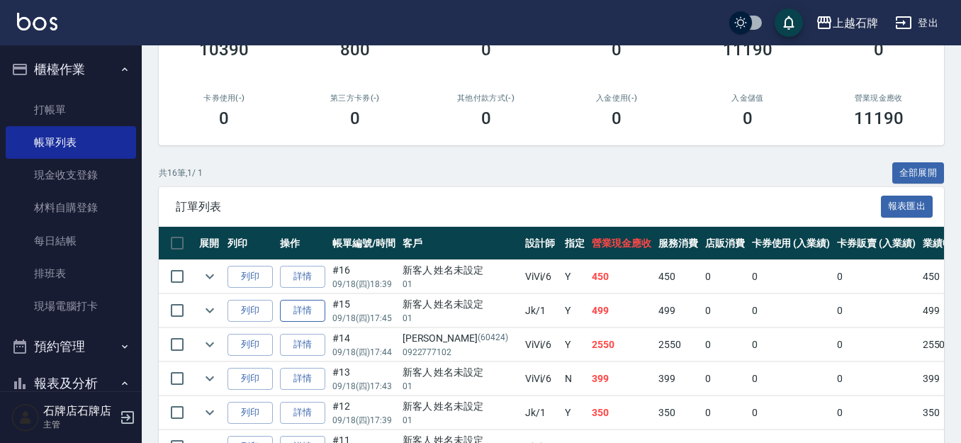
scroll to position [213, 0]
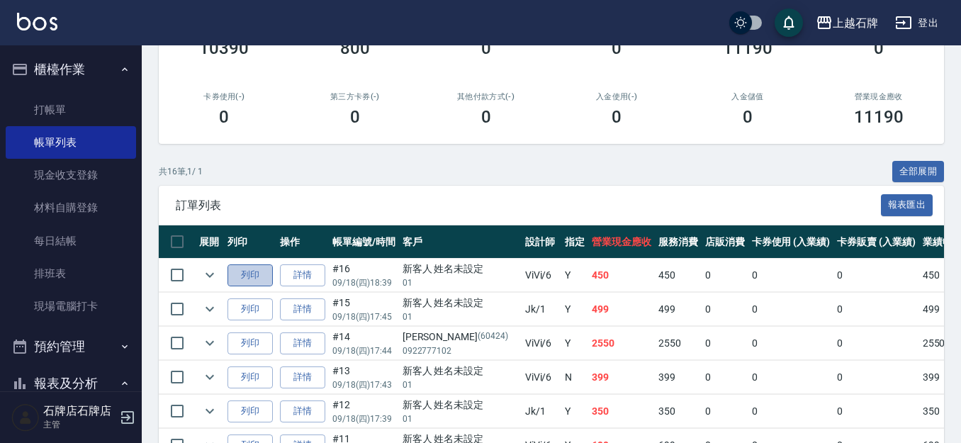
click at [261, 274] on button "列印" at bounding box center [249, 275] width 45 height 22
